Goal: Information Seeking & Learning: Learn about a topic

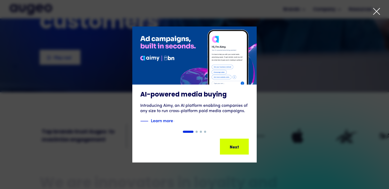
click at [377, 13] on icon at bounding box center [376, 11] width 8 height 8
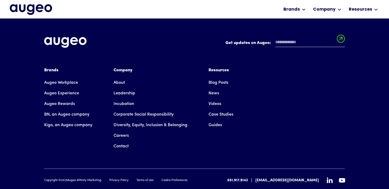
scroll to position [1203, 0]
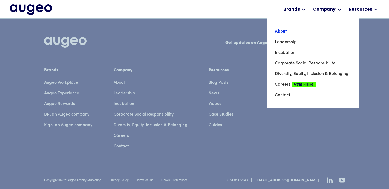
click at [293, 31] on link "About" at bounding box center [313, 31] width 76 height 11
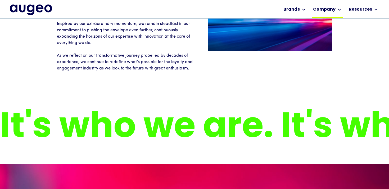
scroll to position [836, 0]
